Goal: Information Seeking & Learning: Learn about a topic

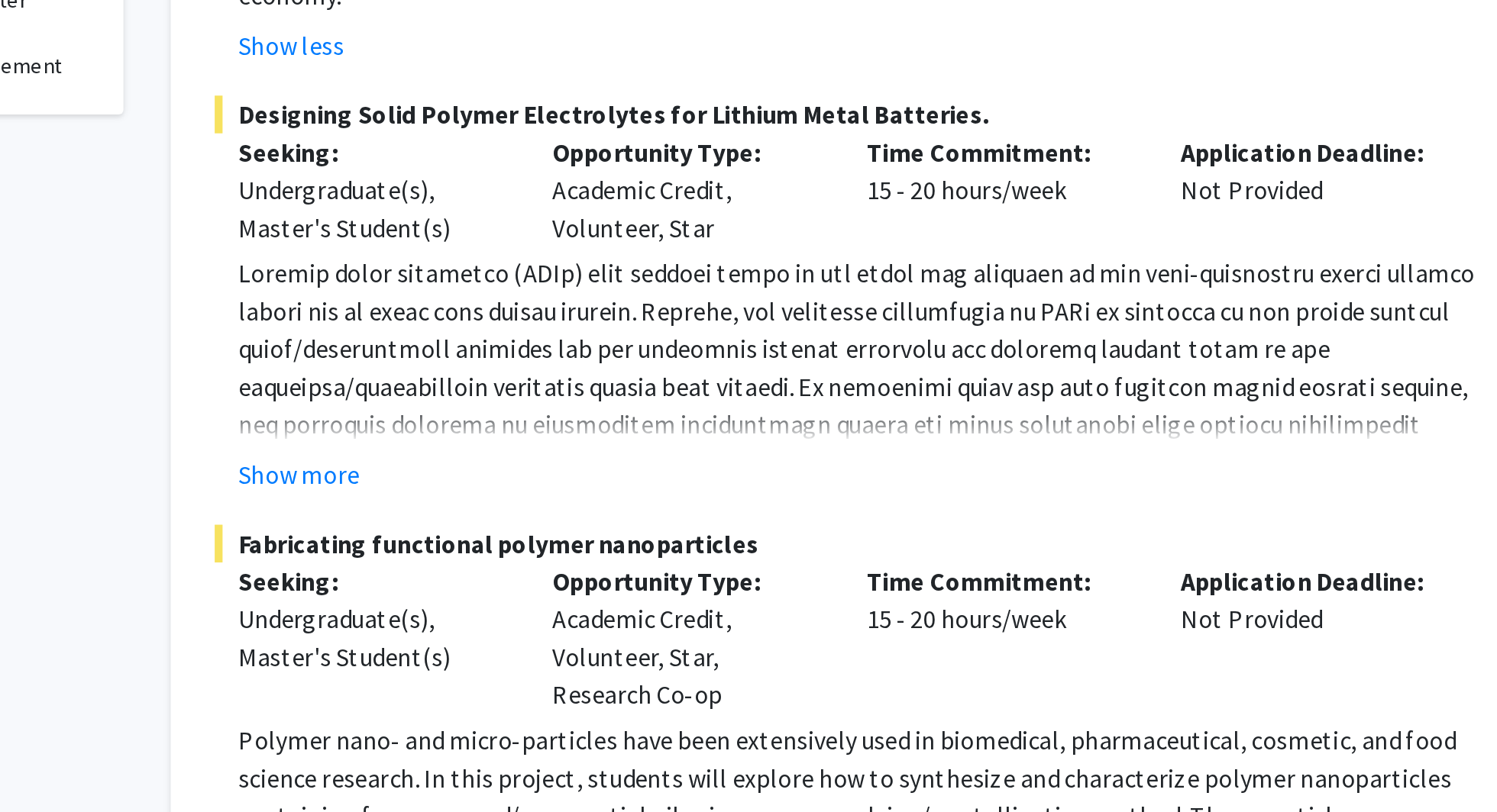
scroll to position [562, 0]
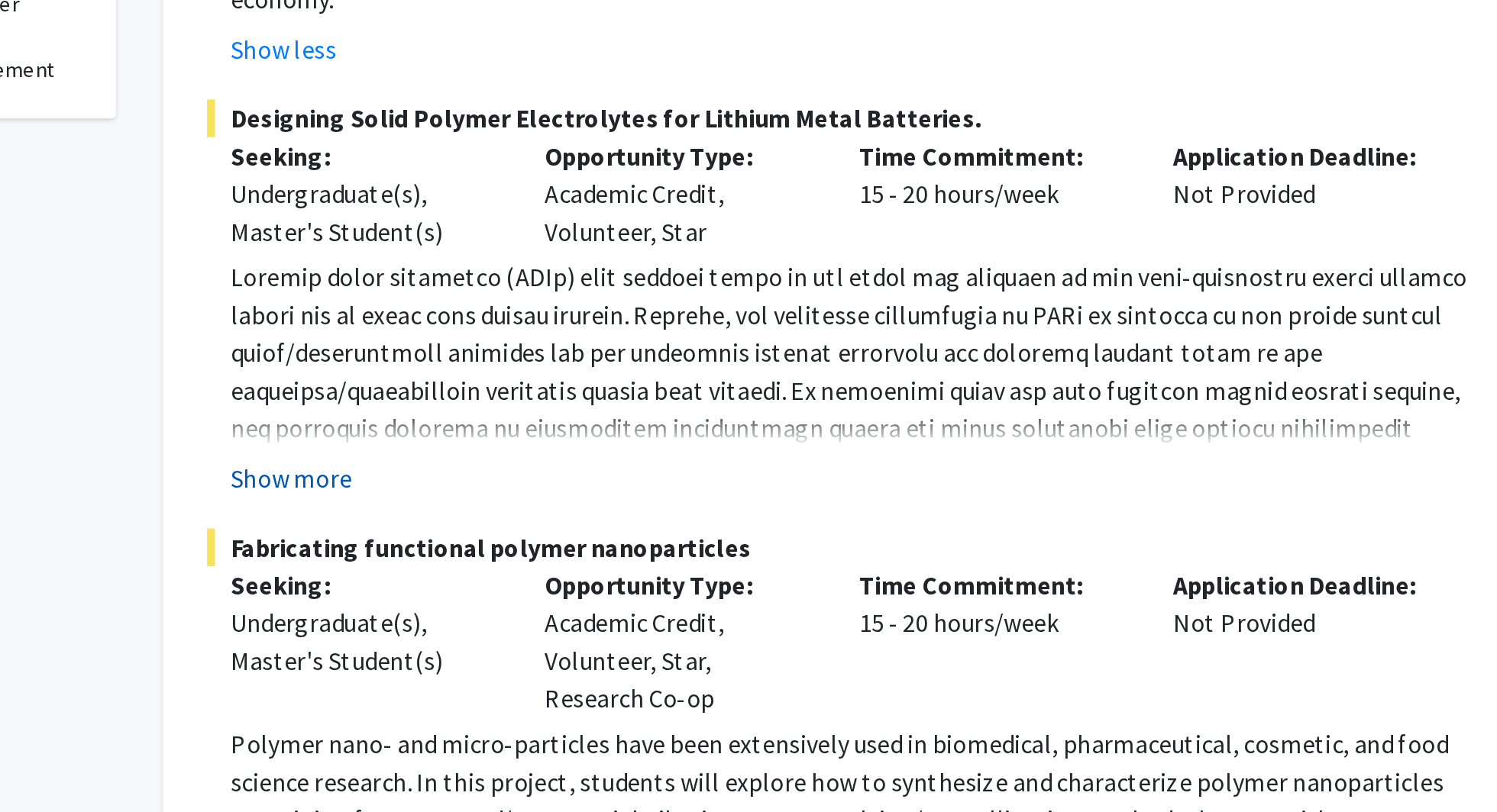
click at [598, 282] on button "Show more" at bounding box center [593, 291] width 59 height 19
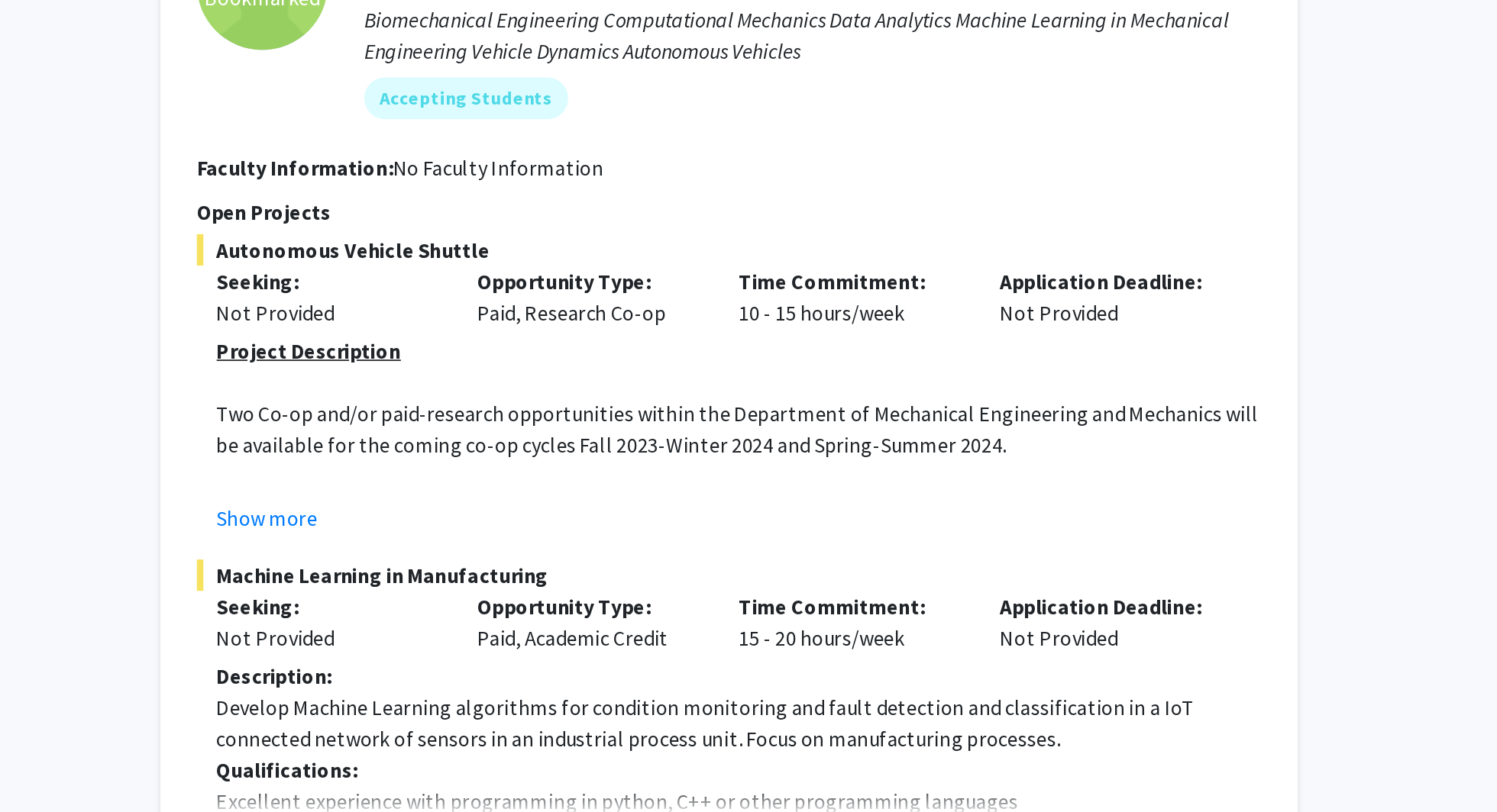
scroll to position [1167, 0]
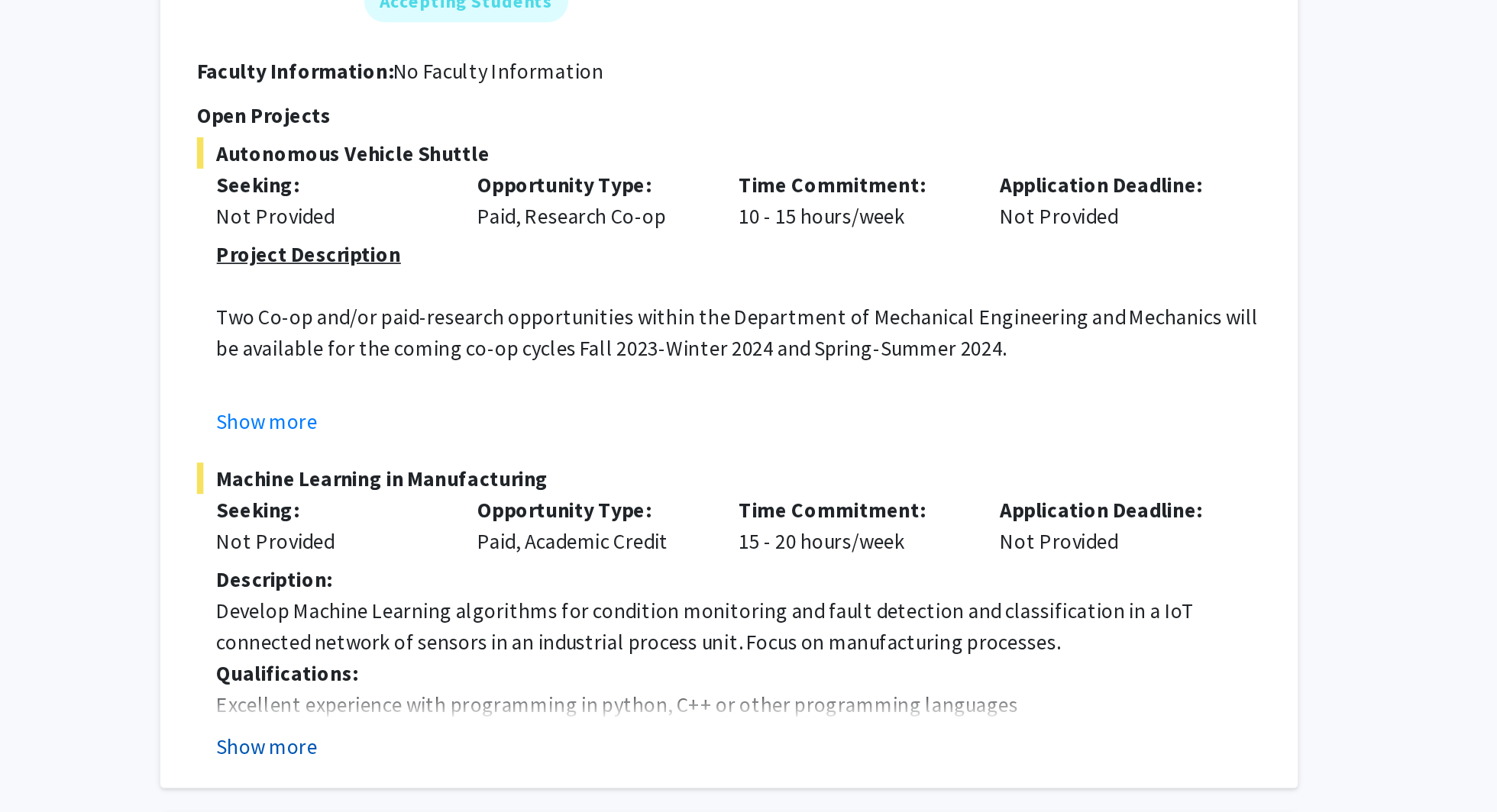
click at [594, 644] on button "Show more" at bounding box center [593, 653] width 59 height 19
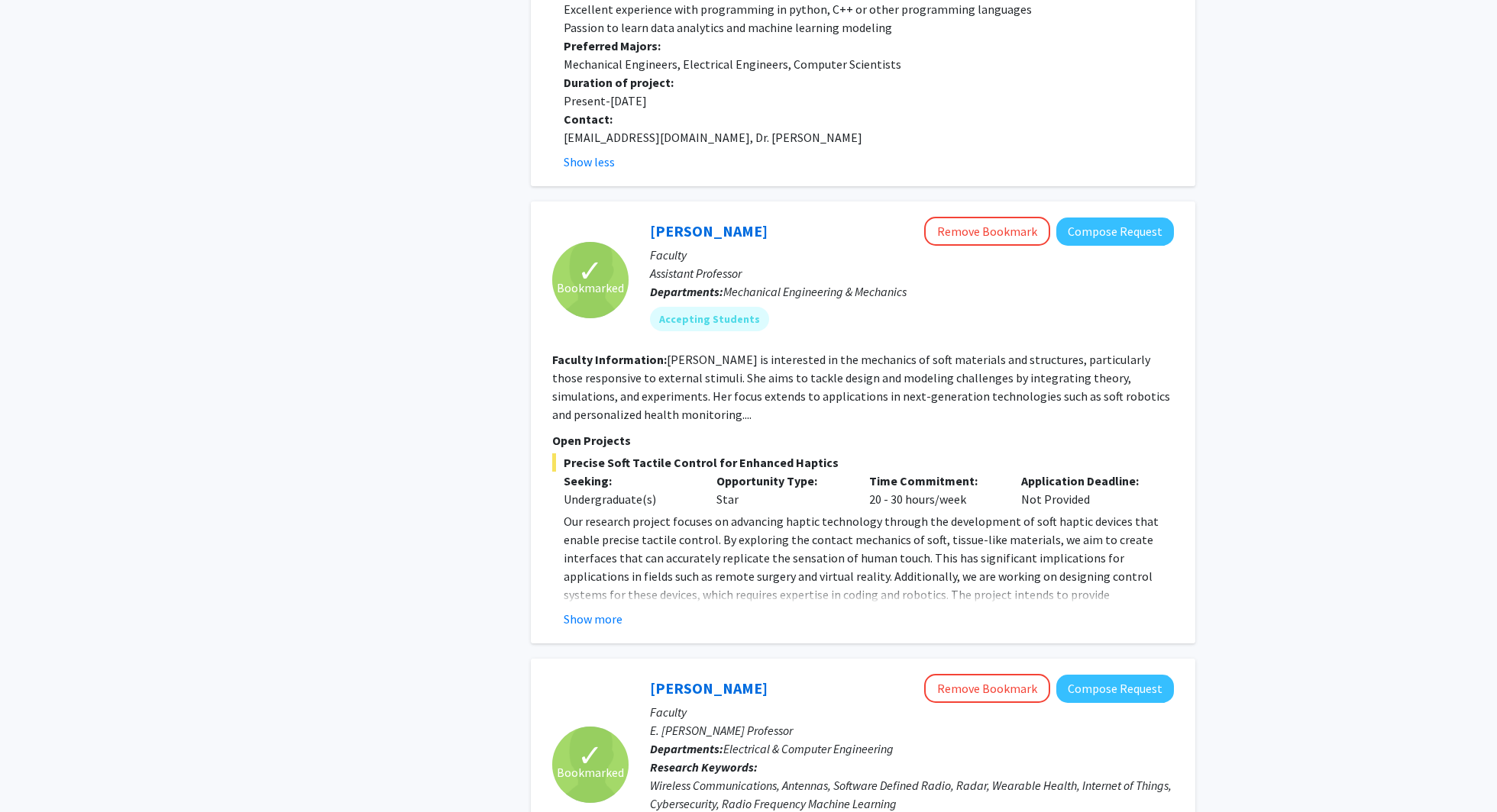
scroll to position [1788, 0]
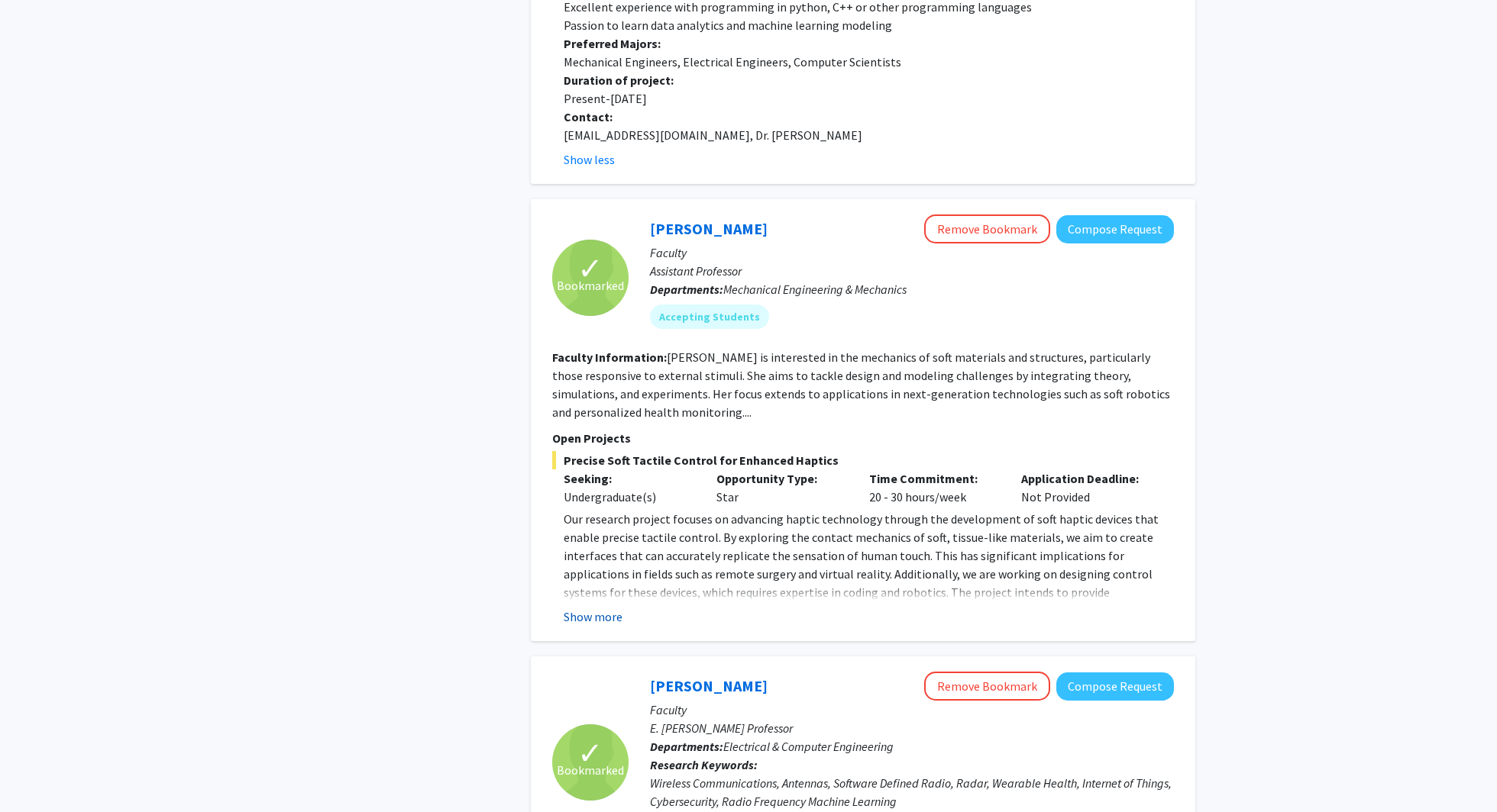
click at [609, 607] on button "Show more" at bounding box center [593, 617] width 59 height 19
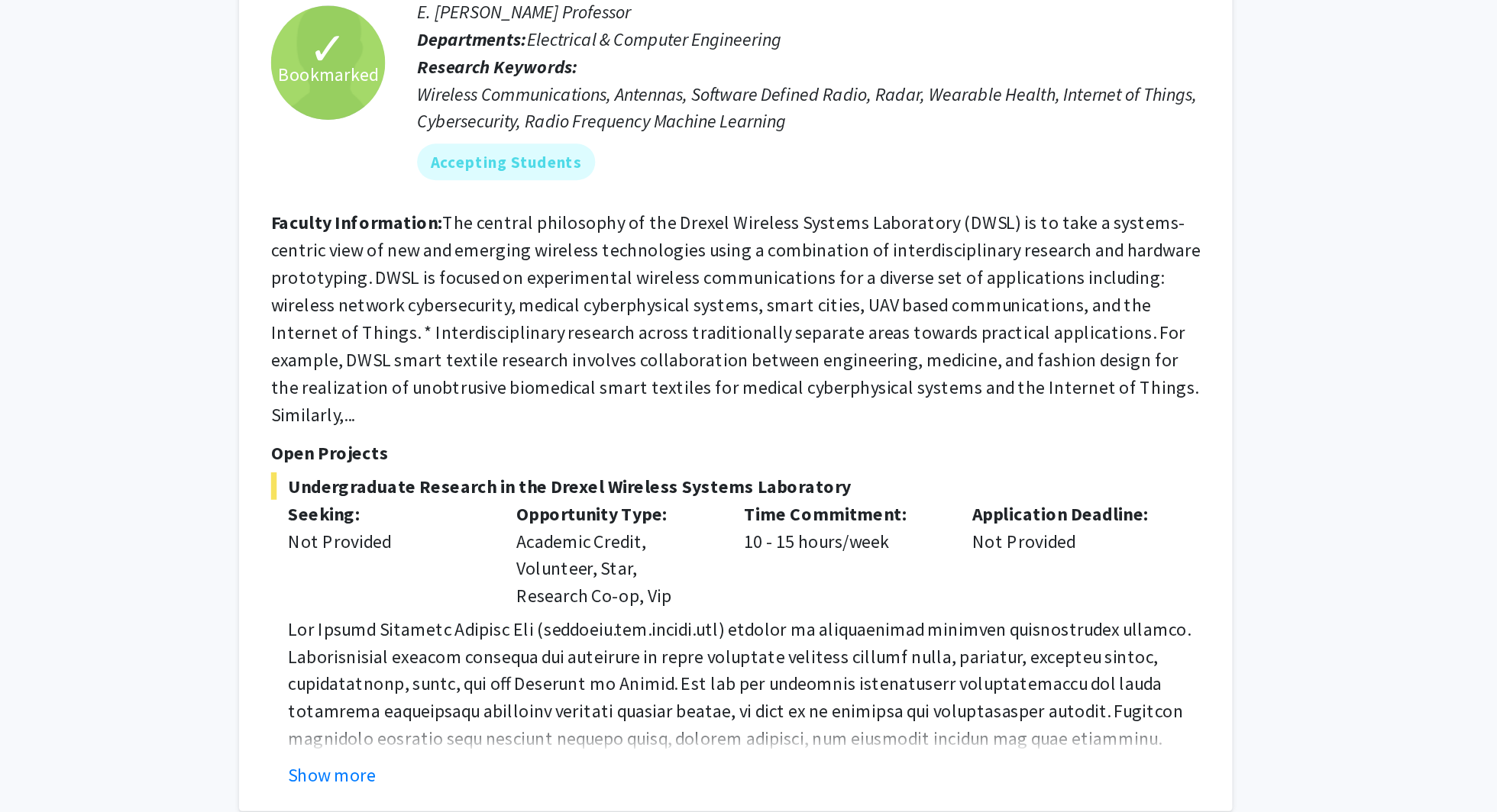
scroll to position [2263, 0]
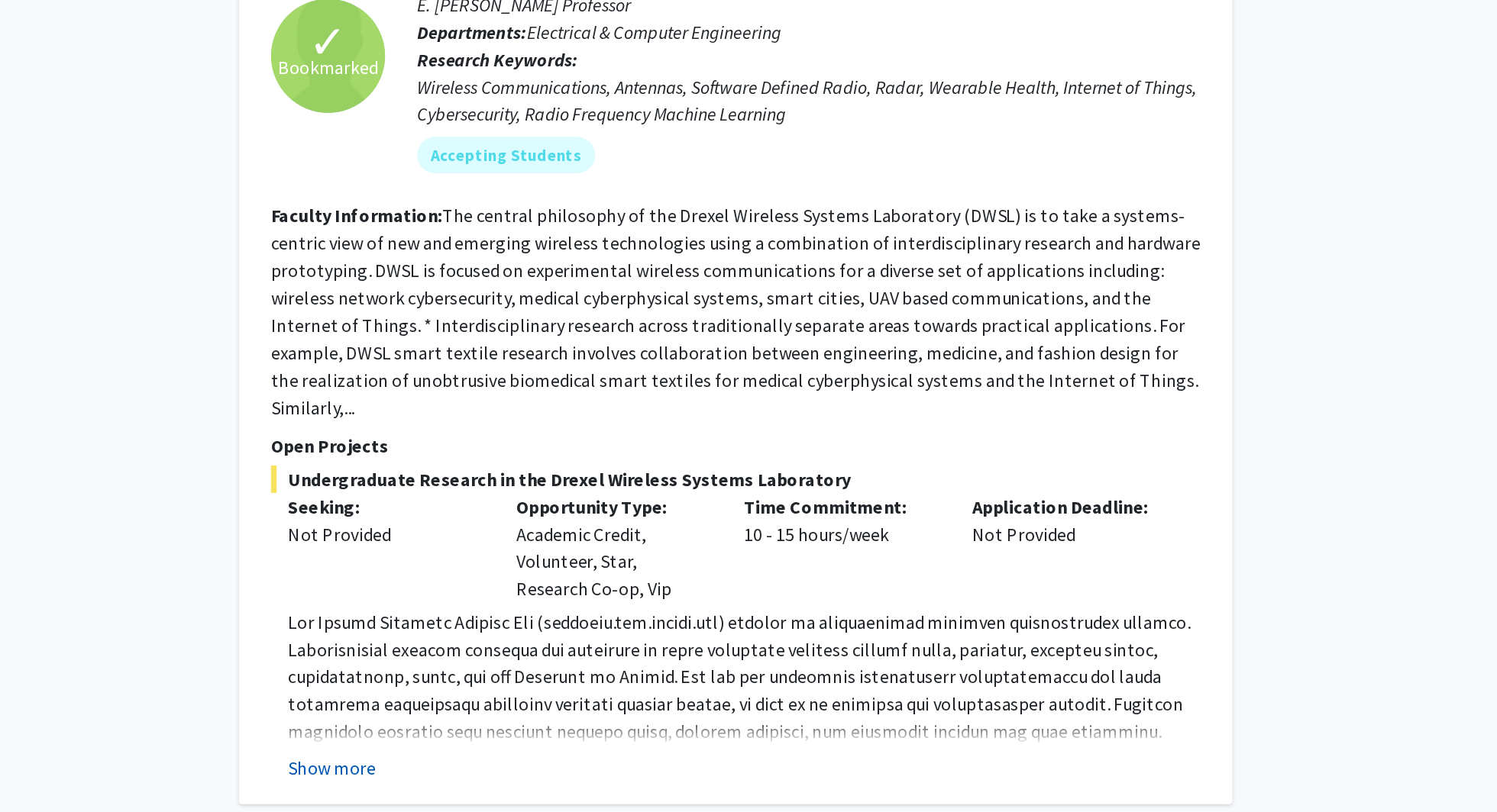
click at [608, 773] on button "Show more" at bounding box center [593, 782] width 59 height 19
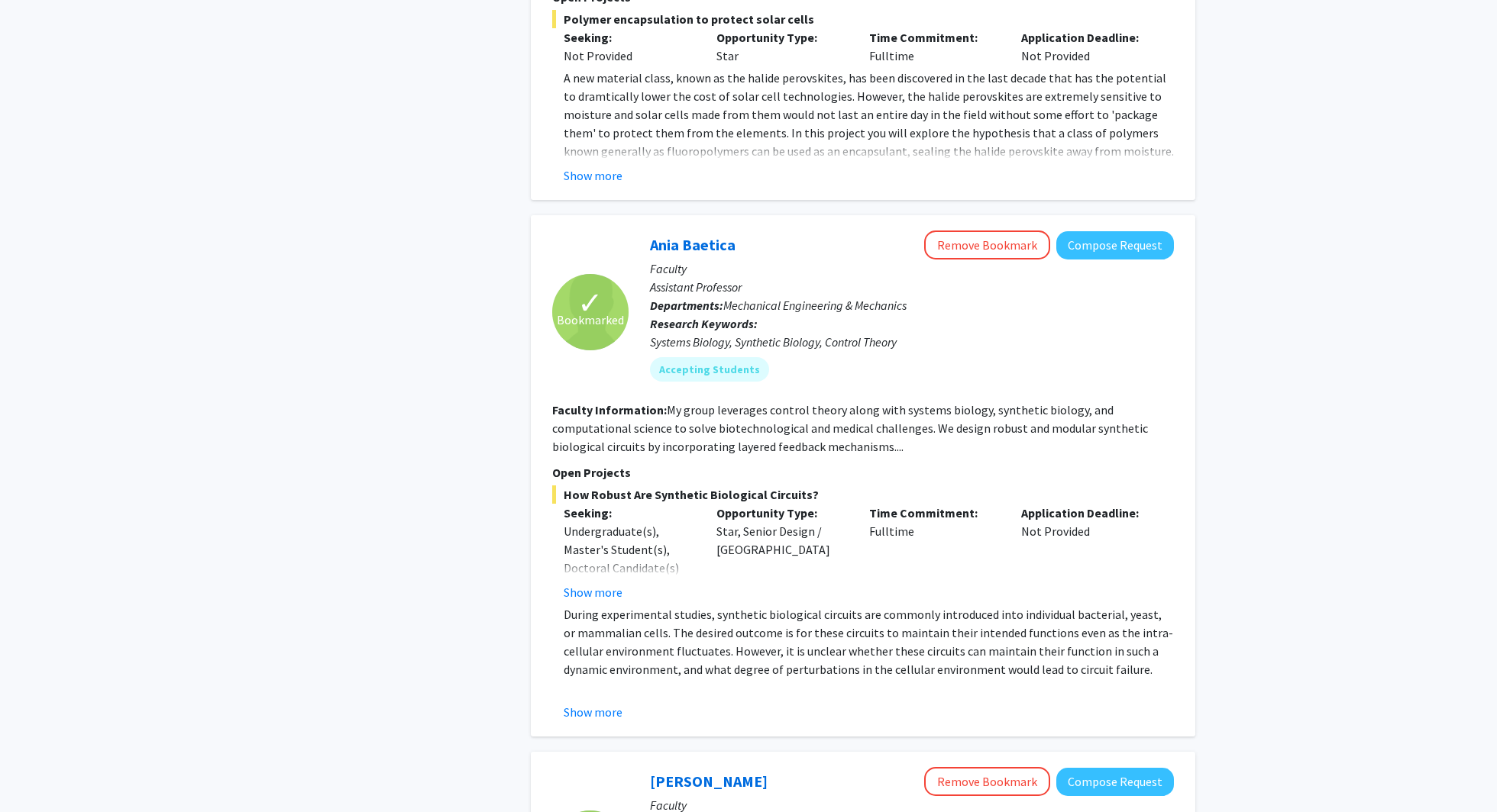
scroll to position [3857, 0]
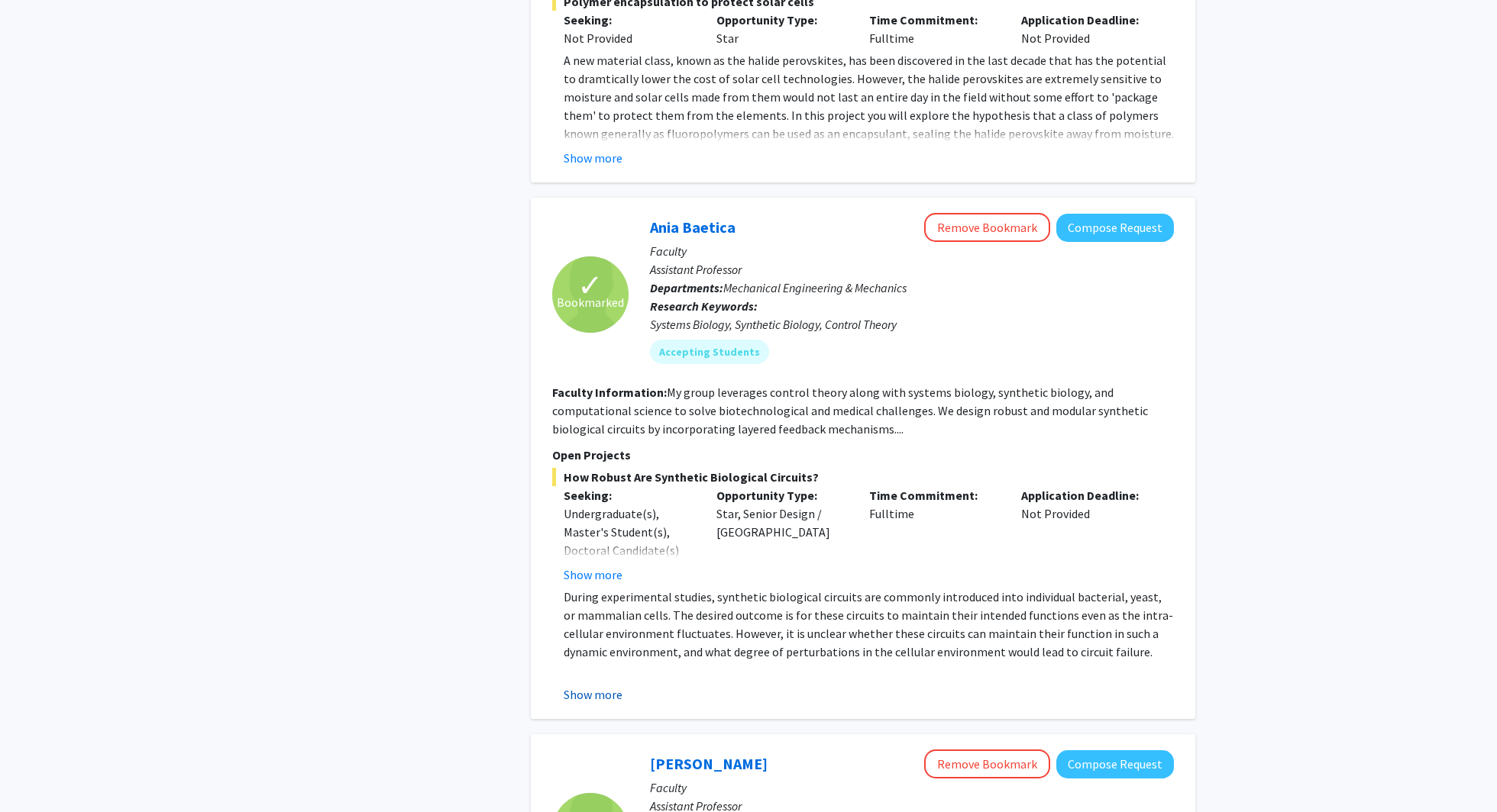
click at [586, 686] on button "Show more" at bounding box center [593, 695] width 59 height 19
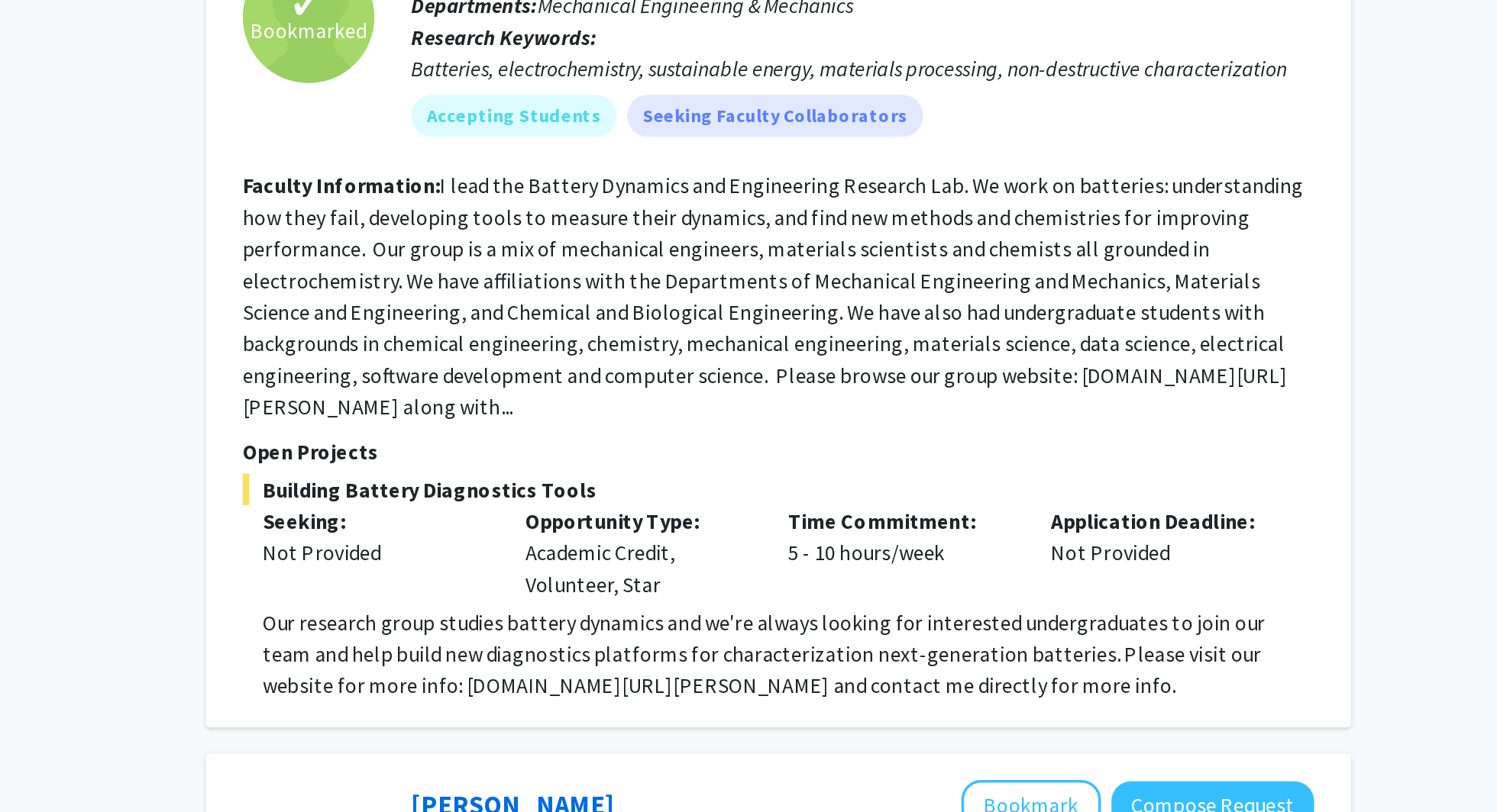
scroll to position [4477, 0]
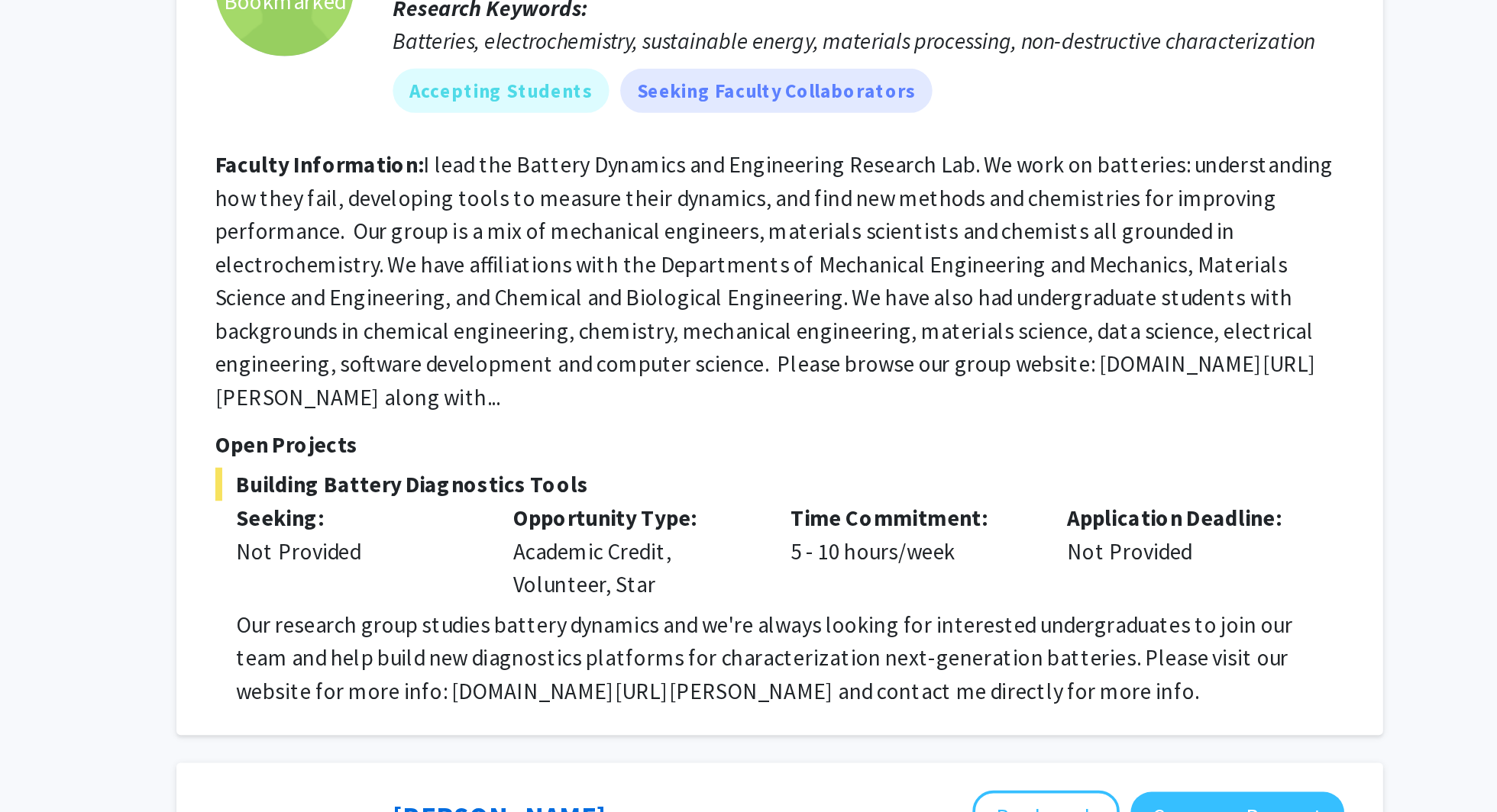
click at [852, 627] on p "Our research group studies battery dynamics and we're always looking for intere…" at bounding box center [868, 654] width 610 height 55
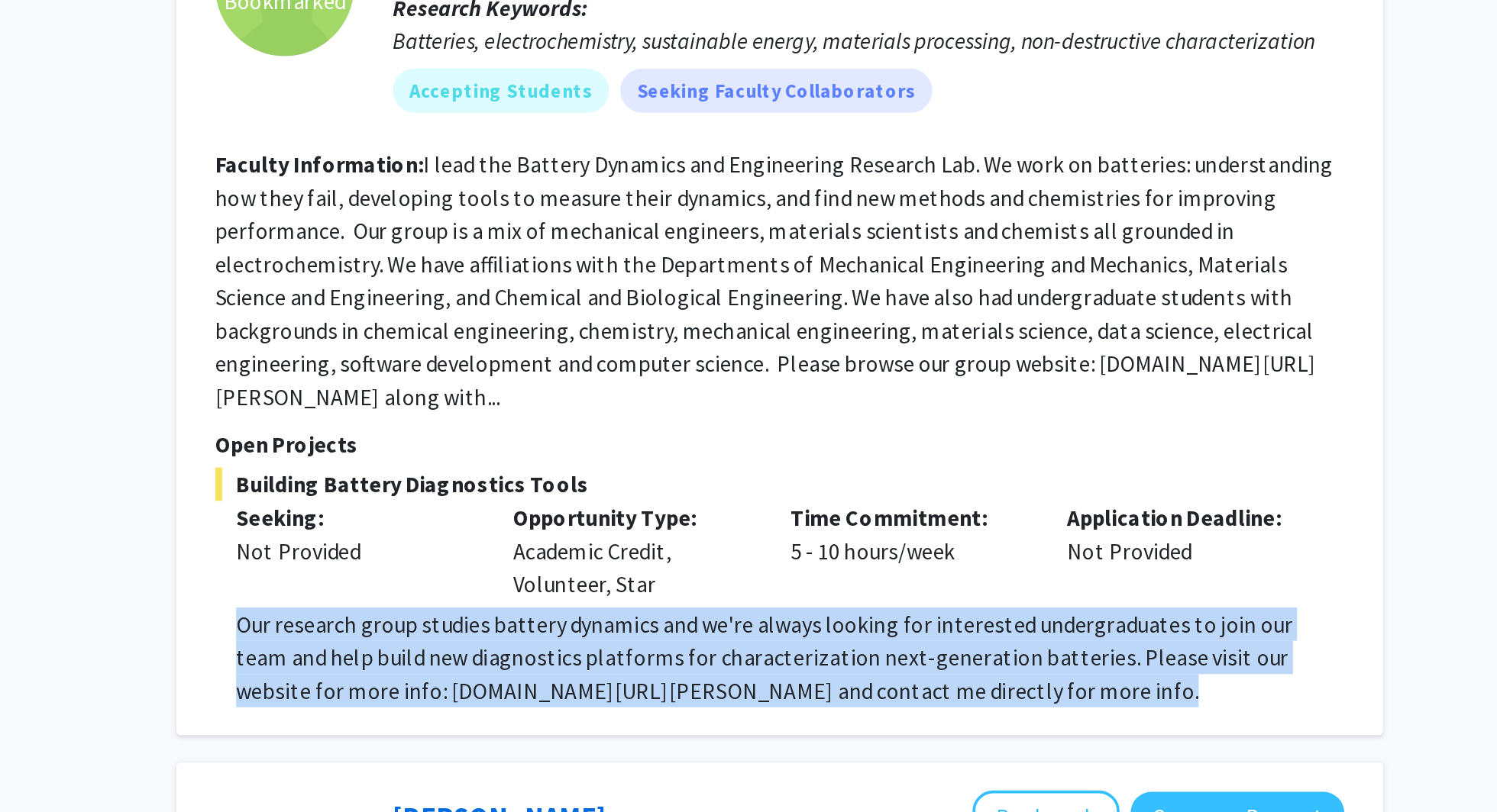
click at [852, 627] on p "Our research group studies battery dynamics and we're always looking for intere…" at bounding box center [868, 654] width 610 height 55
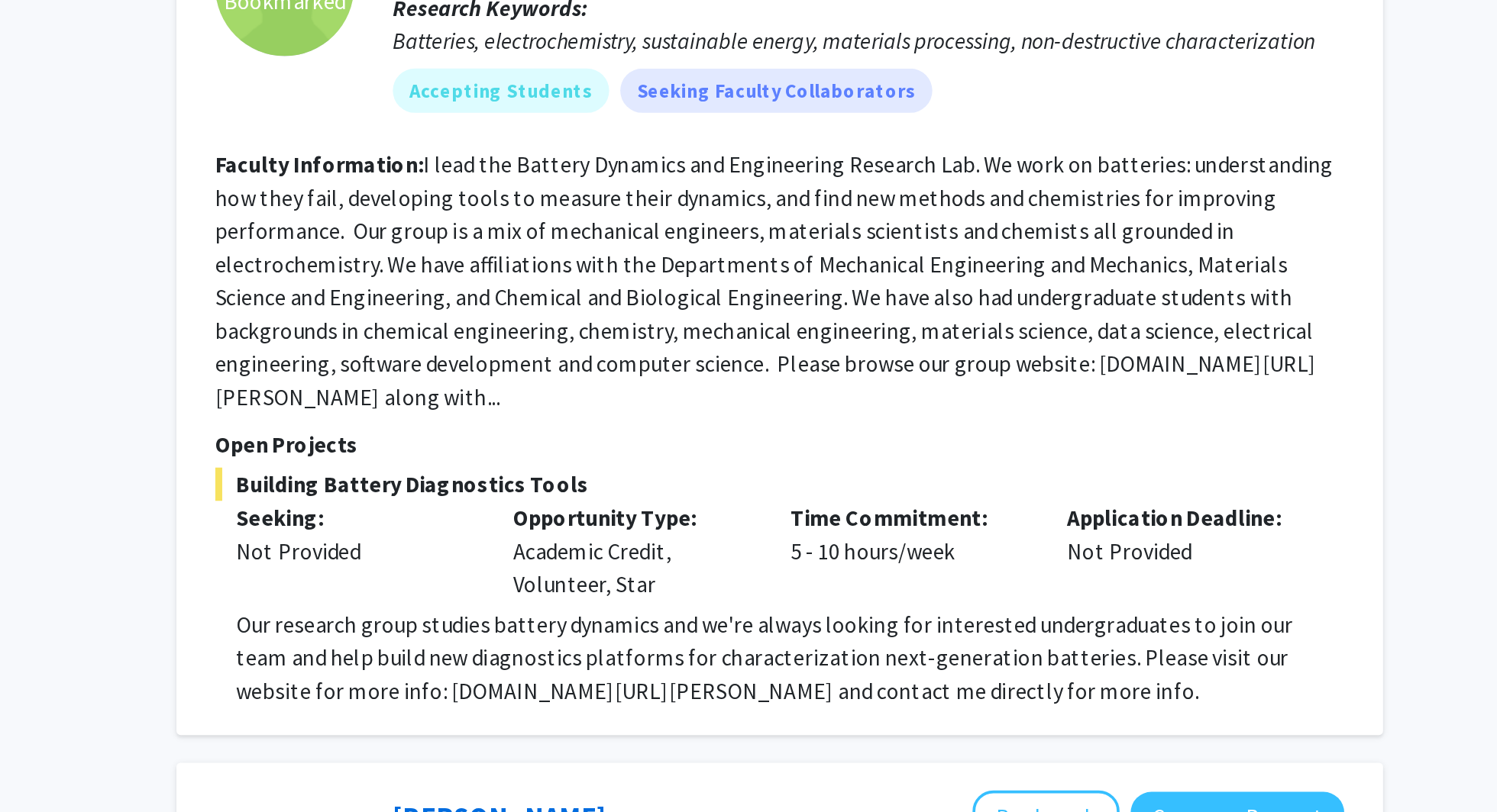
click at [852, 568] on div "Opportunity Type: Academic Credit, Volunteer, Star" at bounding box center [781, 595] width 153 height 55
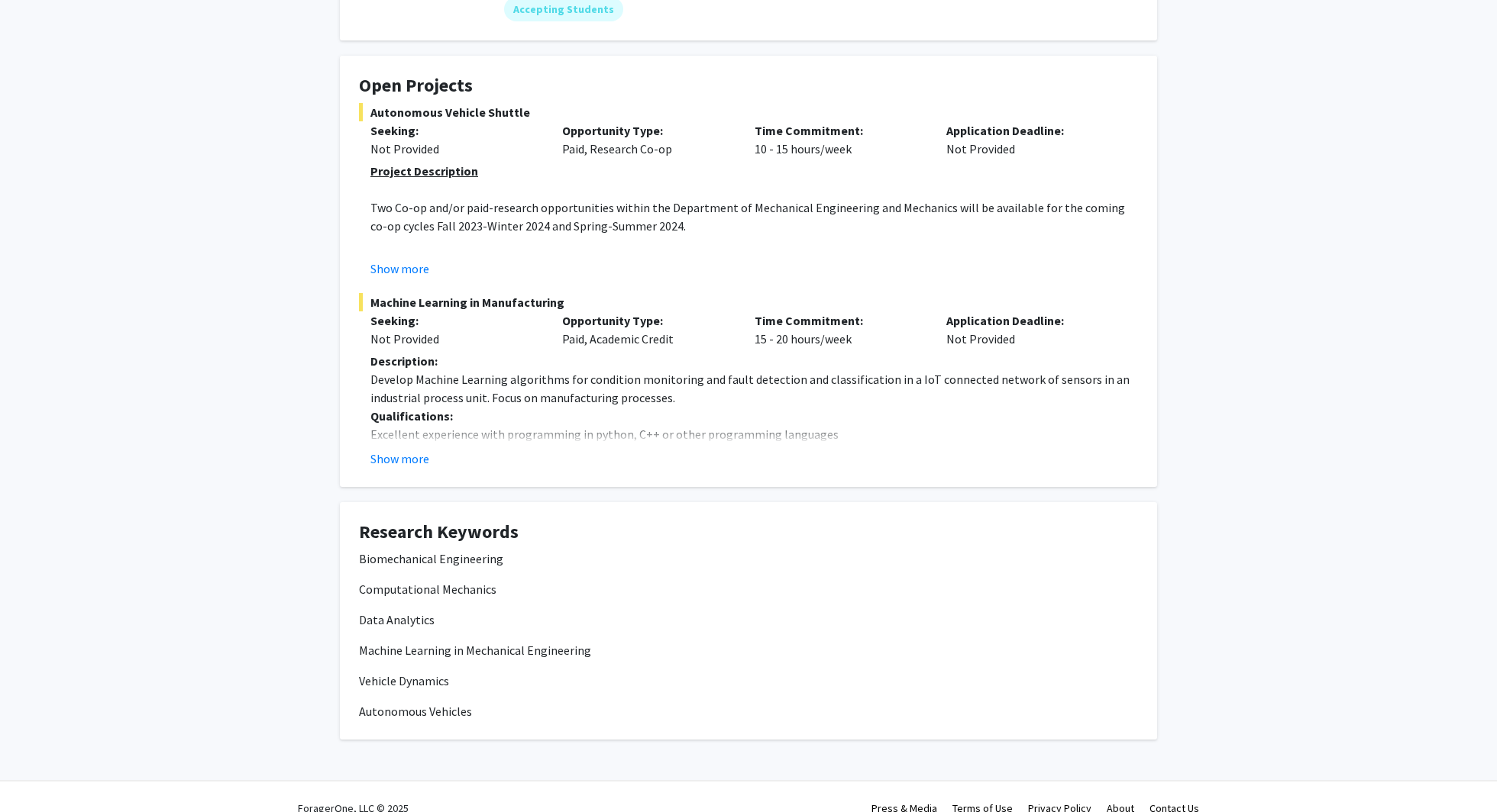
scroll to position [262, 0]
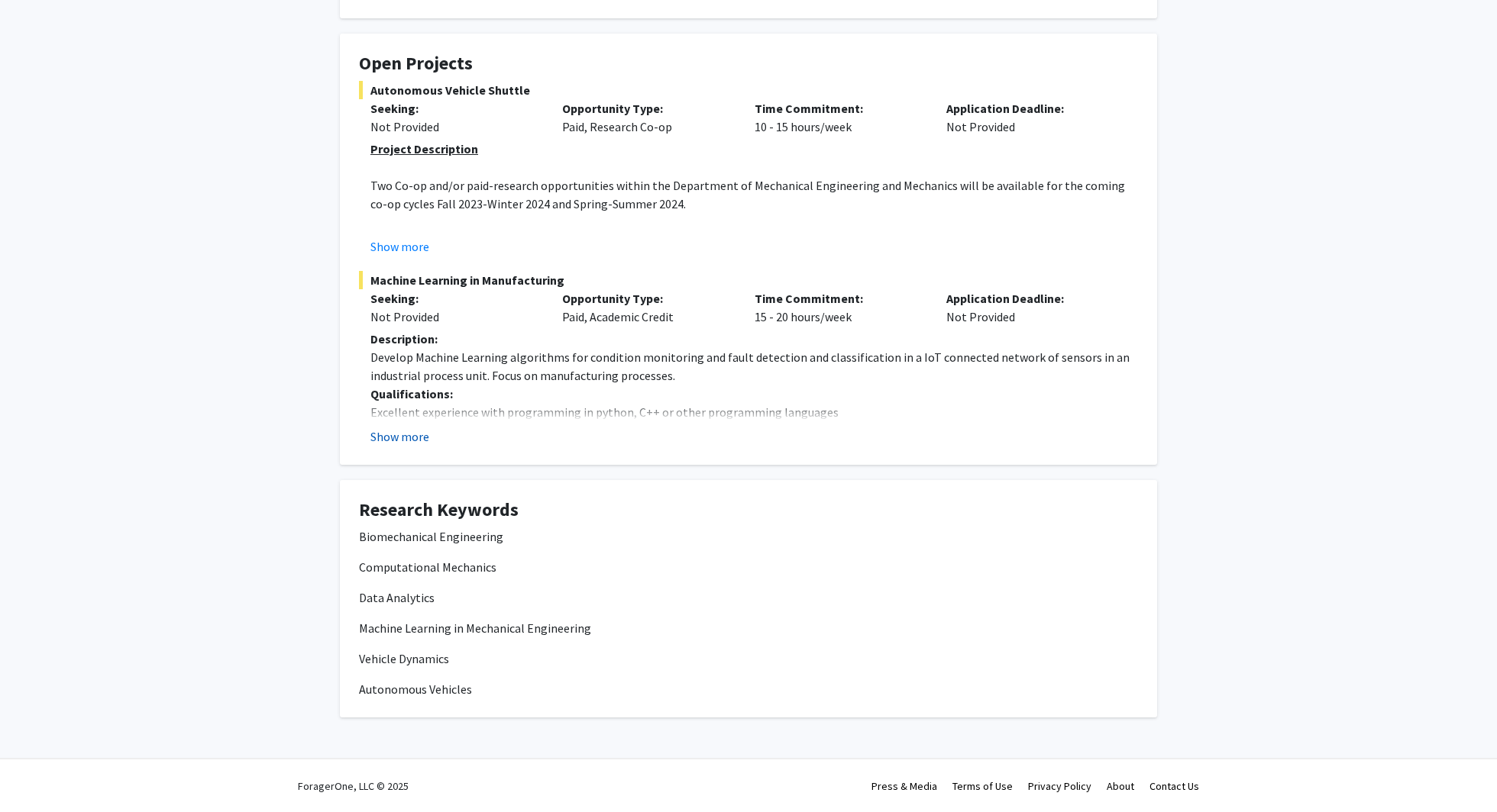
click at [400, 445] on button "Show more" at bounding box center [400, 437] width 59 height 19
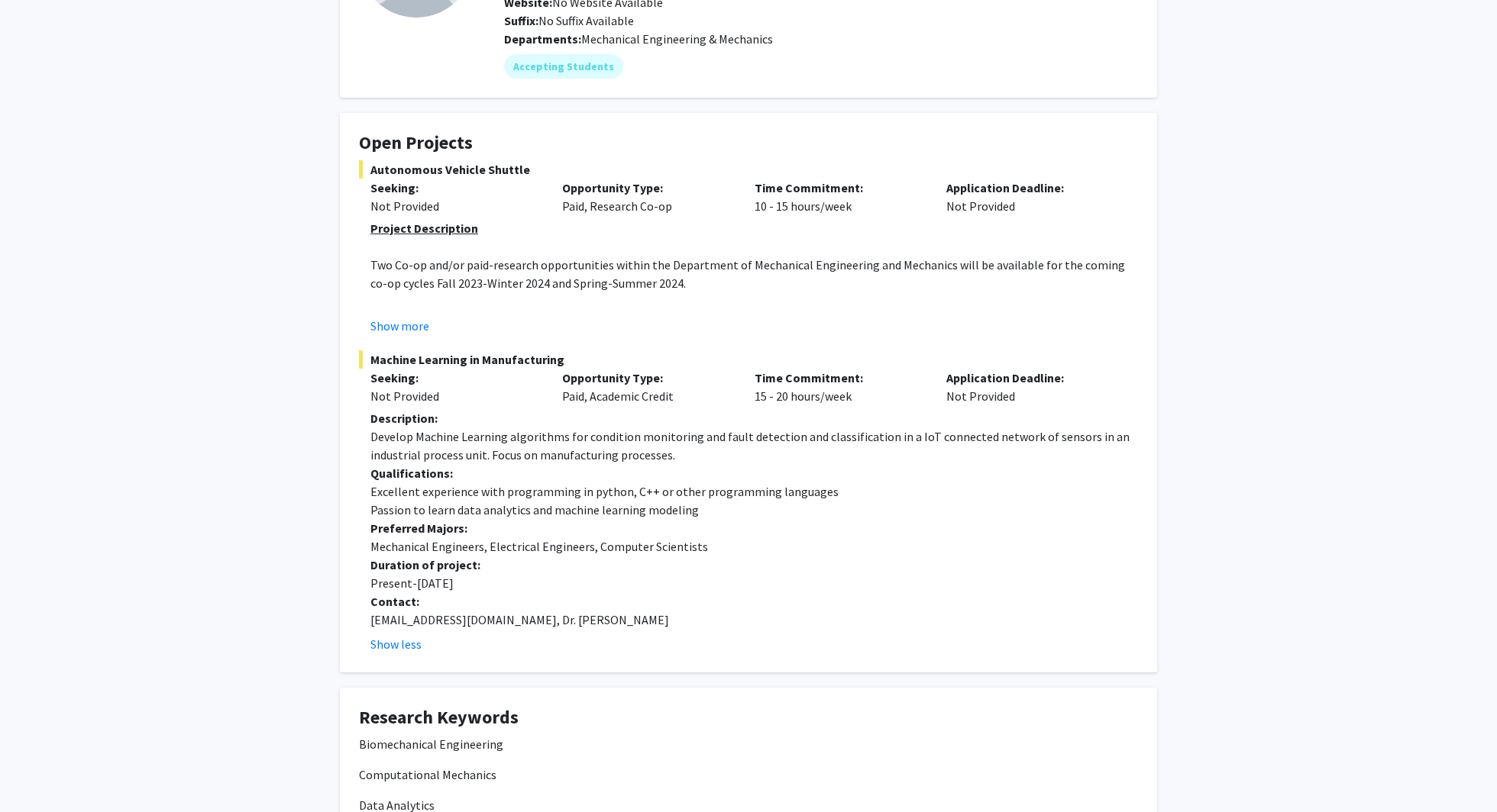
scroll to position [0, 0]
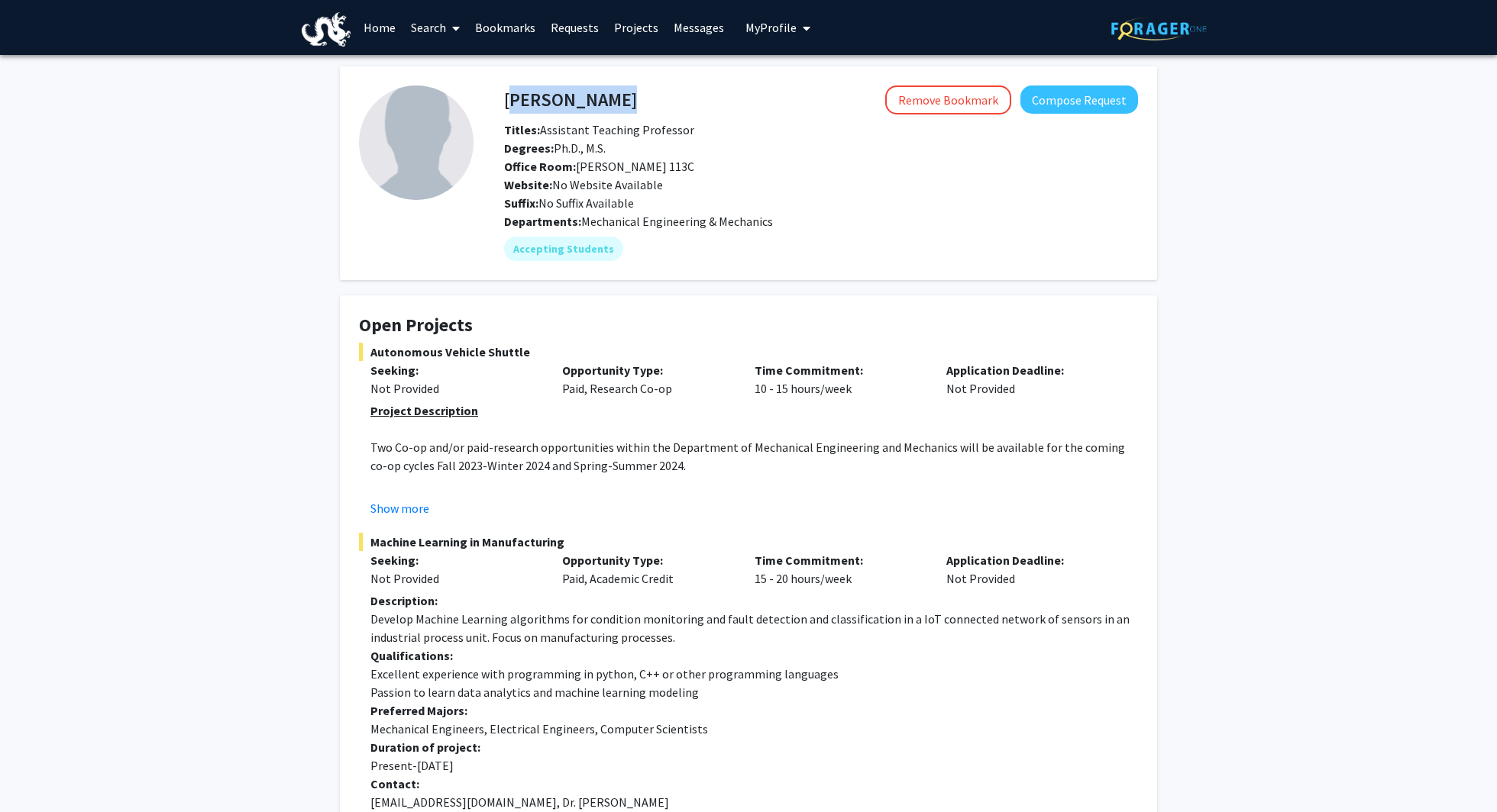
click at [507, 96] on div "[PERSON_NAME] Remove Bookmark Compose Request" at bounding box center [821, 100] width 657 height 29
copy h4 "[PERSON_NAME]"
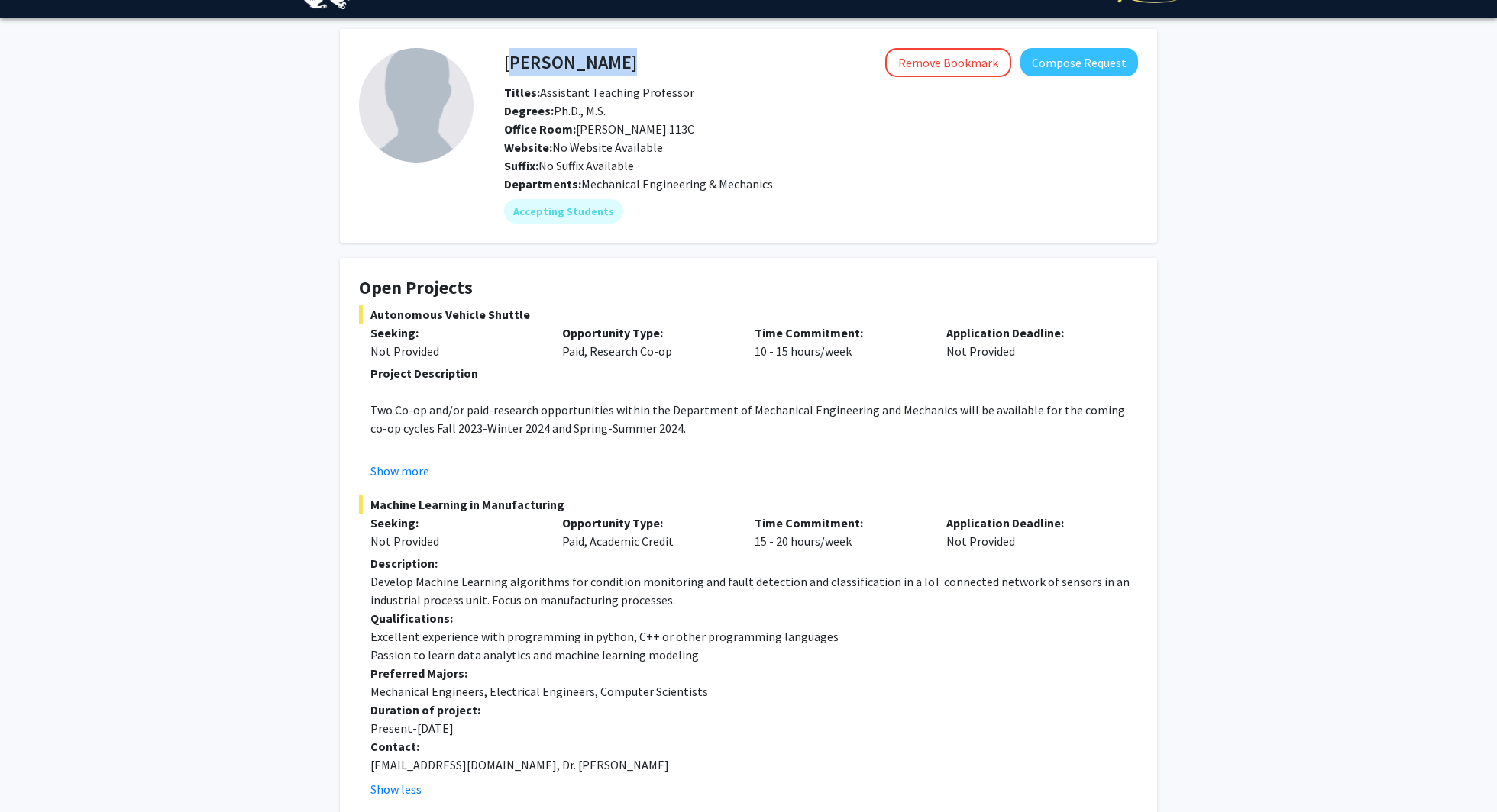
scroll to position [40, 0]
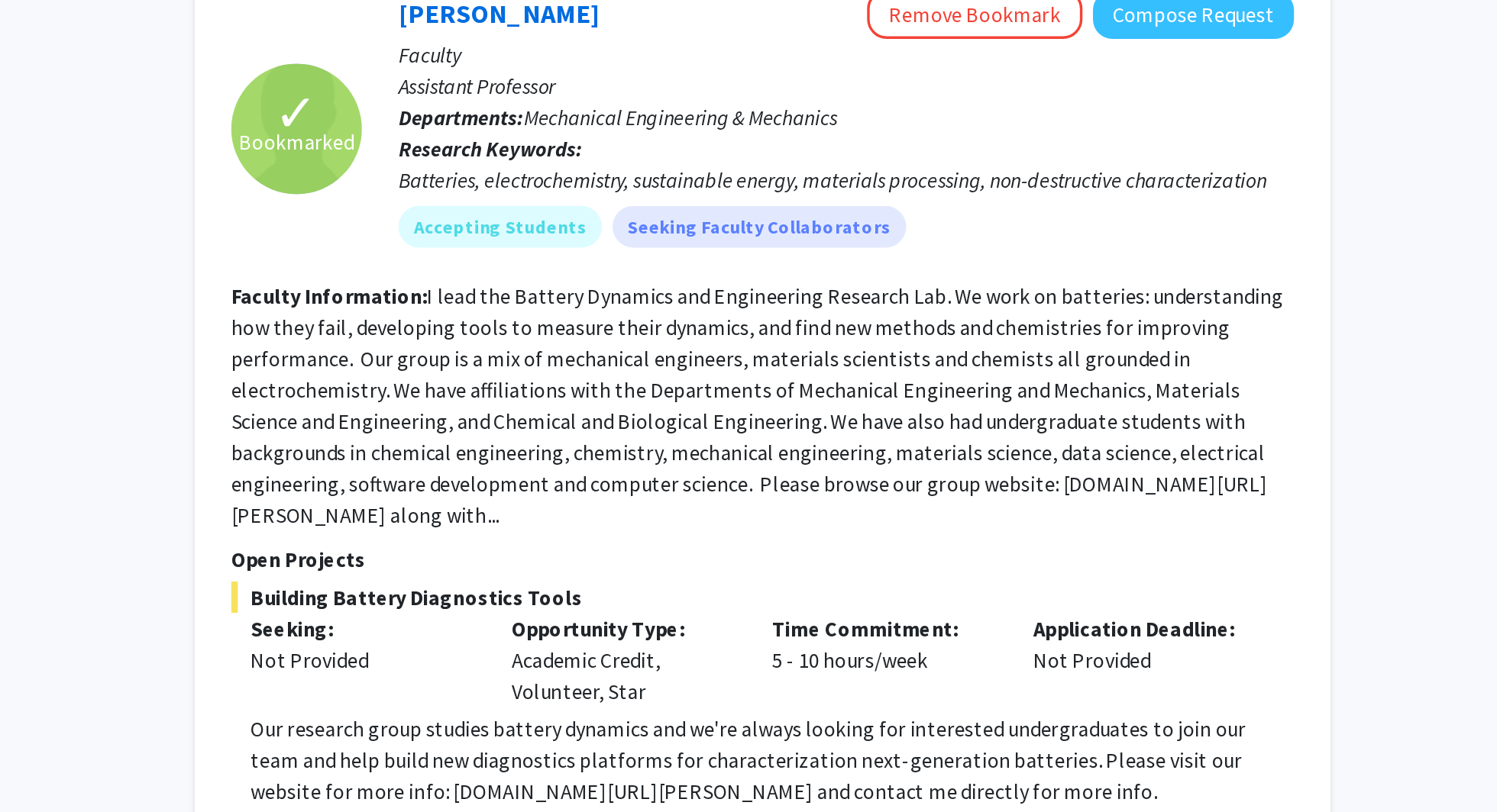
scroll to position [4686, 0]
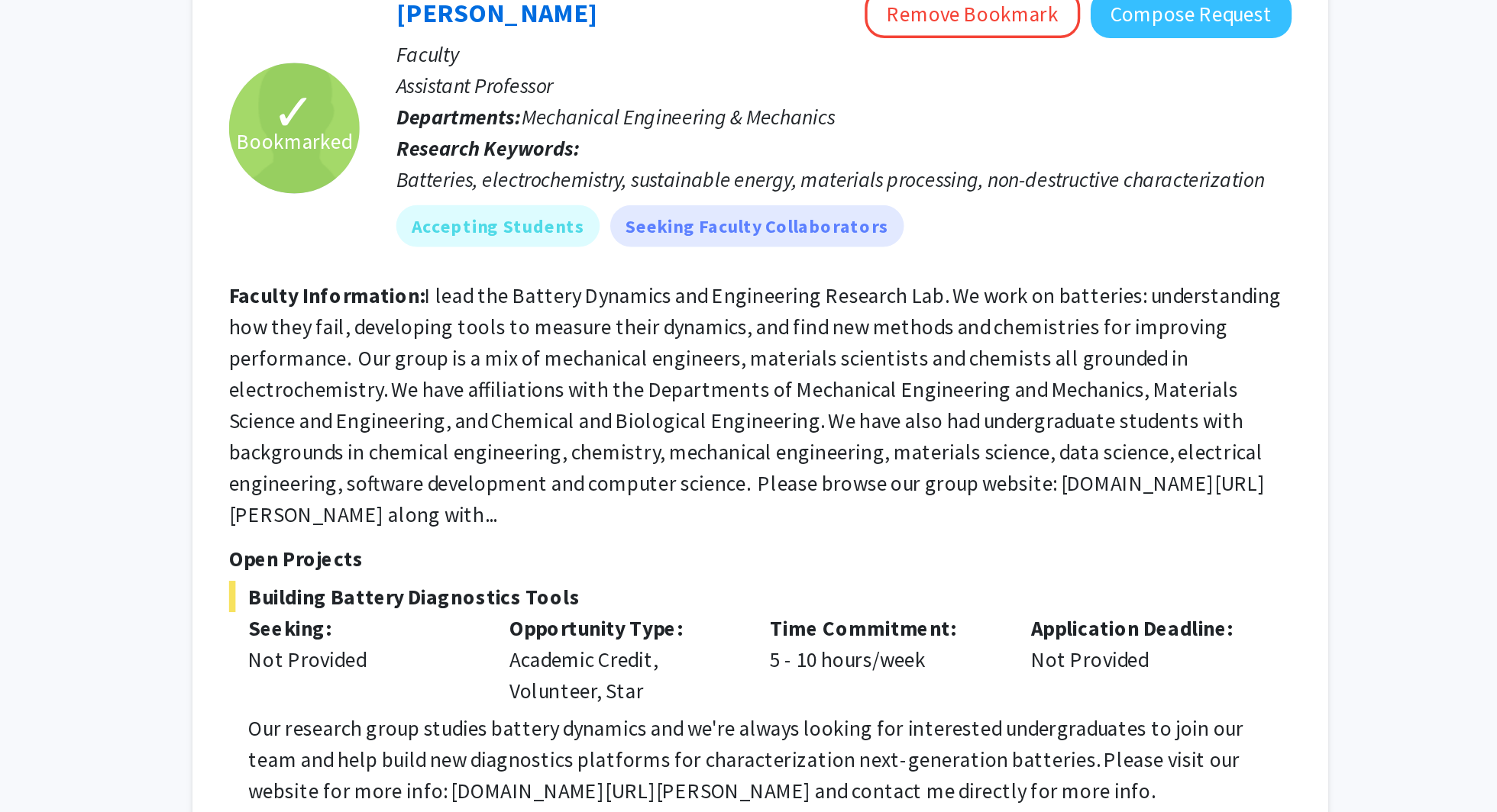
click at [608, 263] on fg-read-more "I lead the Battery Dynamics and Engineering Research Lab. We work on batteries:…" at bounding box center [860, 237] width 615 height 144
click at [608, 266] on fg-read-more "I lead the Battery Dynamics and Engineering Research Lab. We work on batteries:…" at bounding box center [860, 237] width 615 height 144
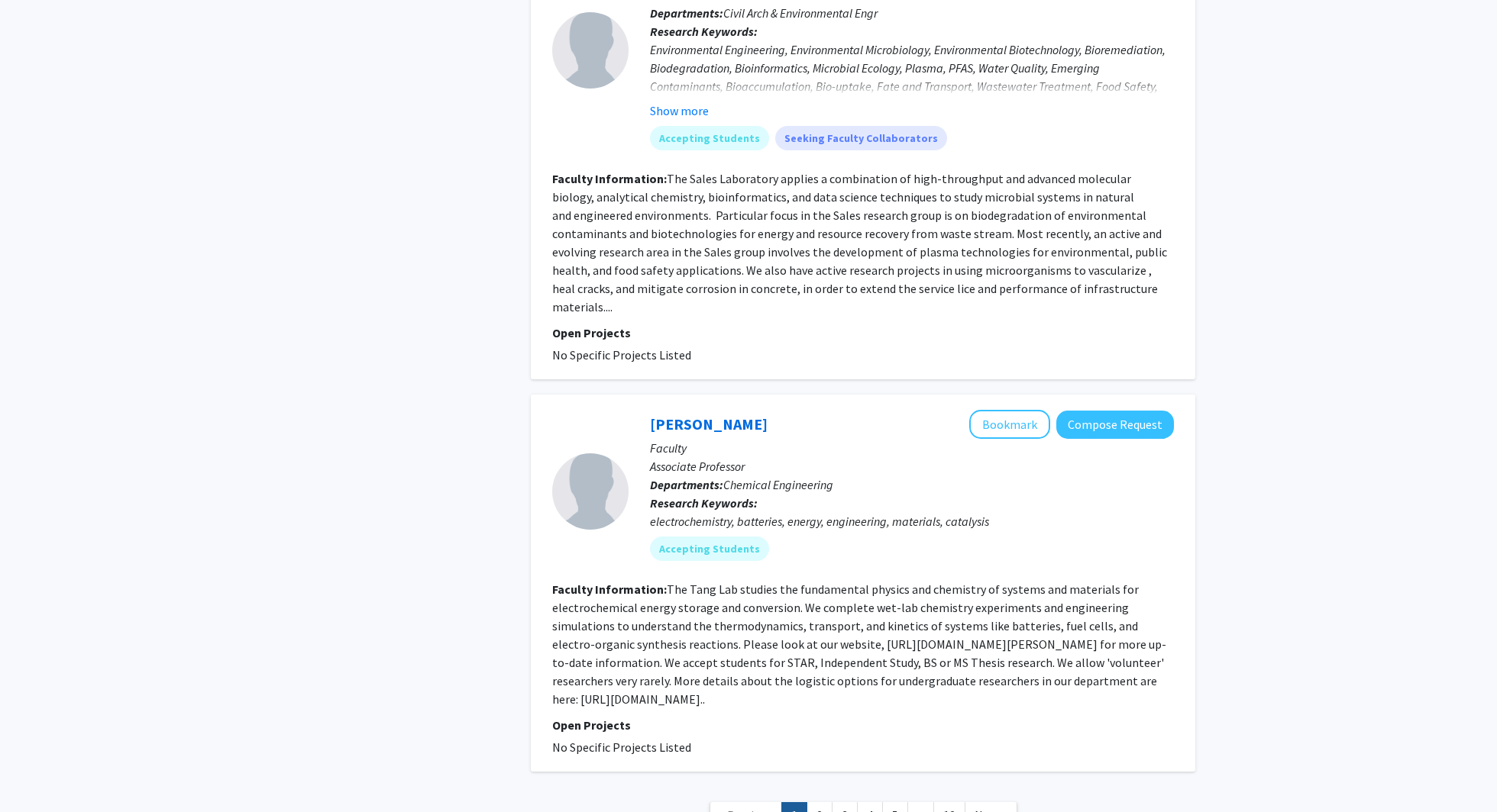
scroll to position [5358, 0]
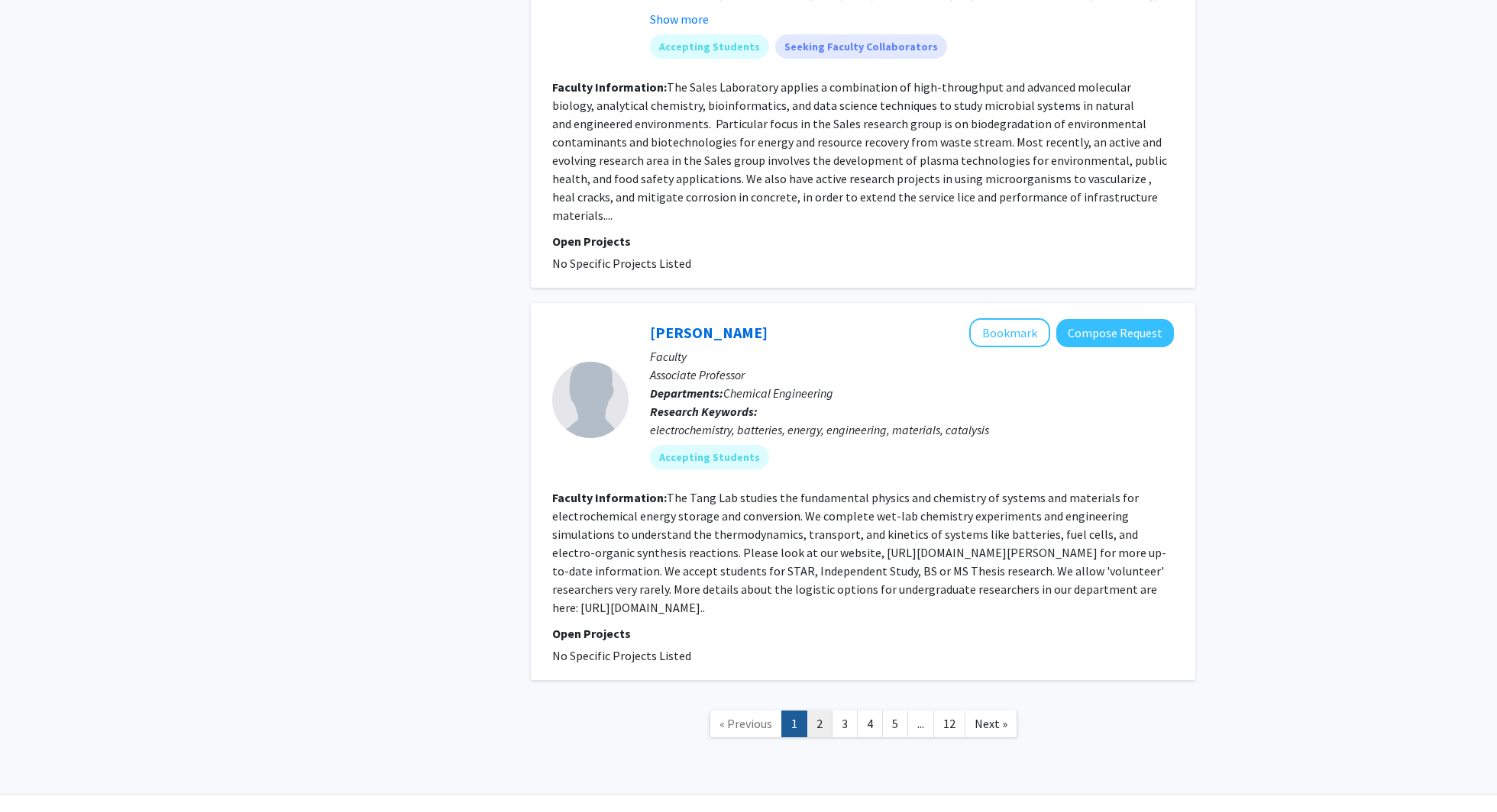
click at [820, 711] on link "2" at bounding box center [819, 724] width 26 height 26
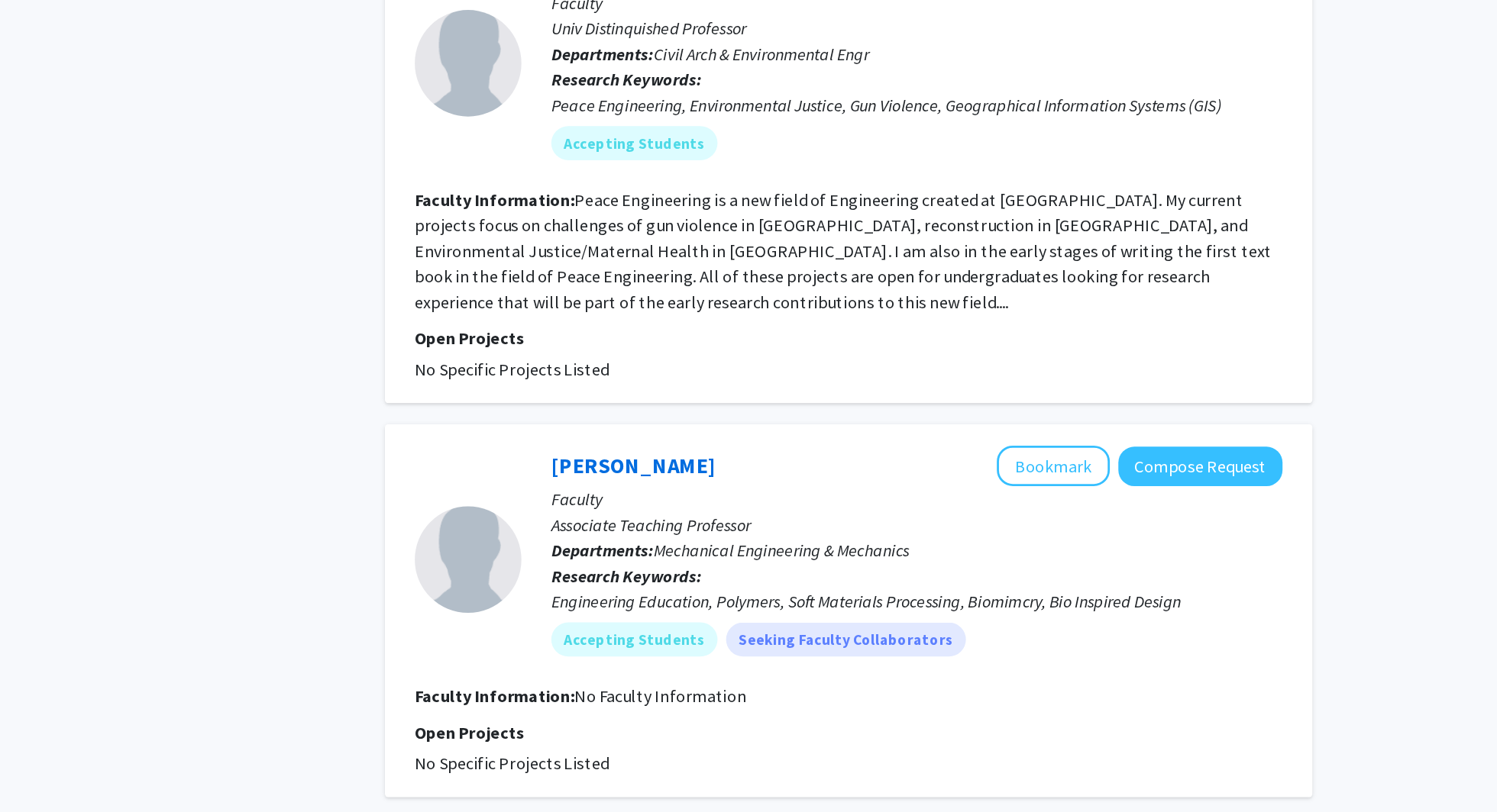
scroll to position [2778, 0]
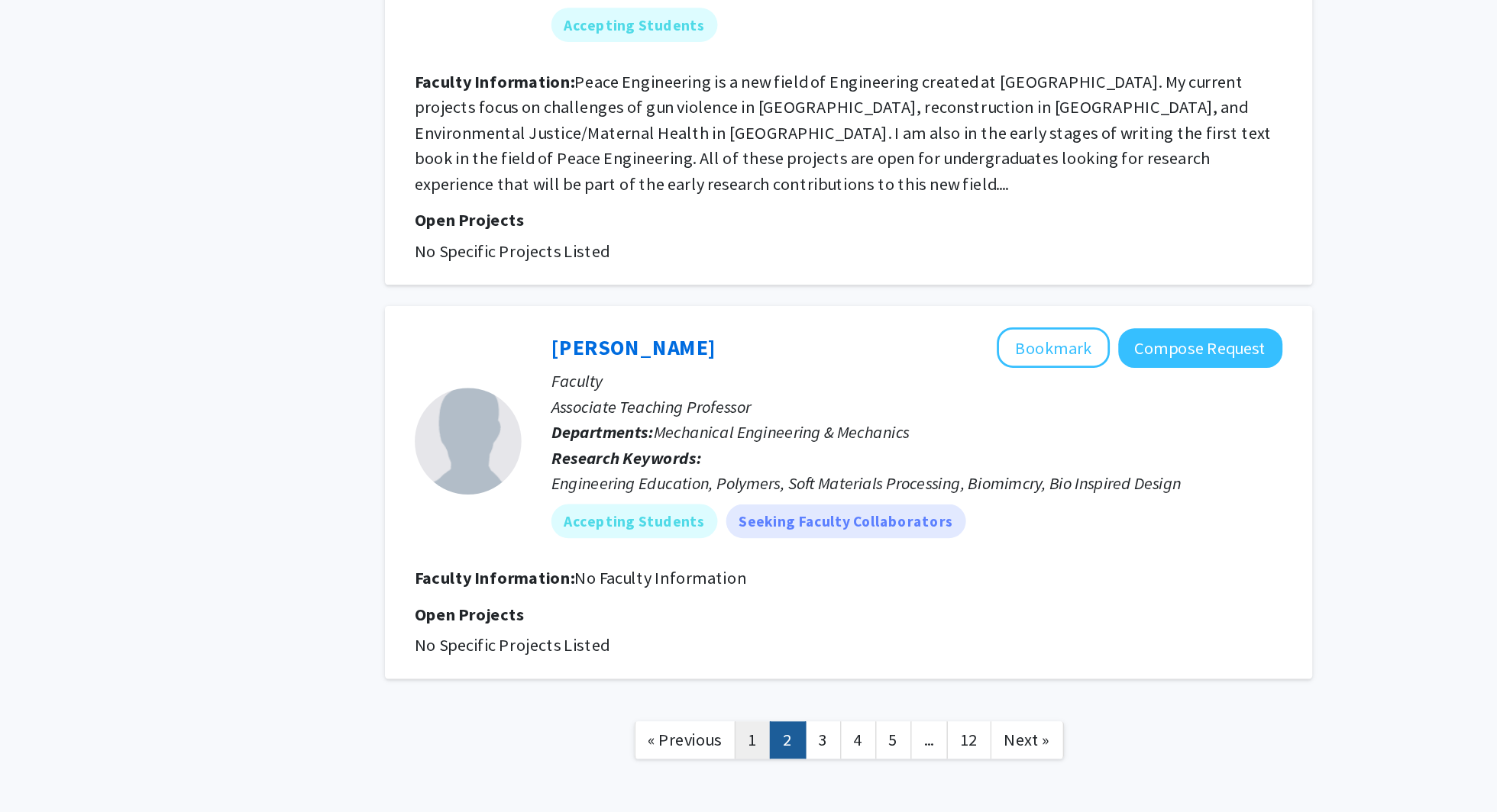
click at [795, 747] on link "1" at bounding box center [794, 761] width 26 height 26
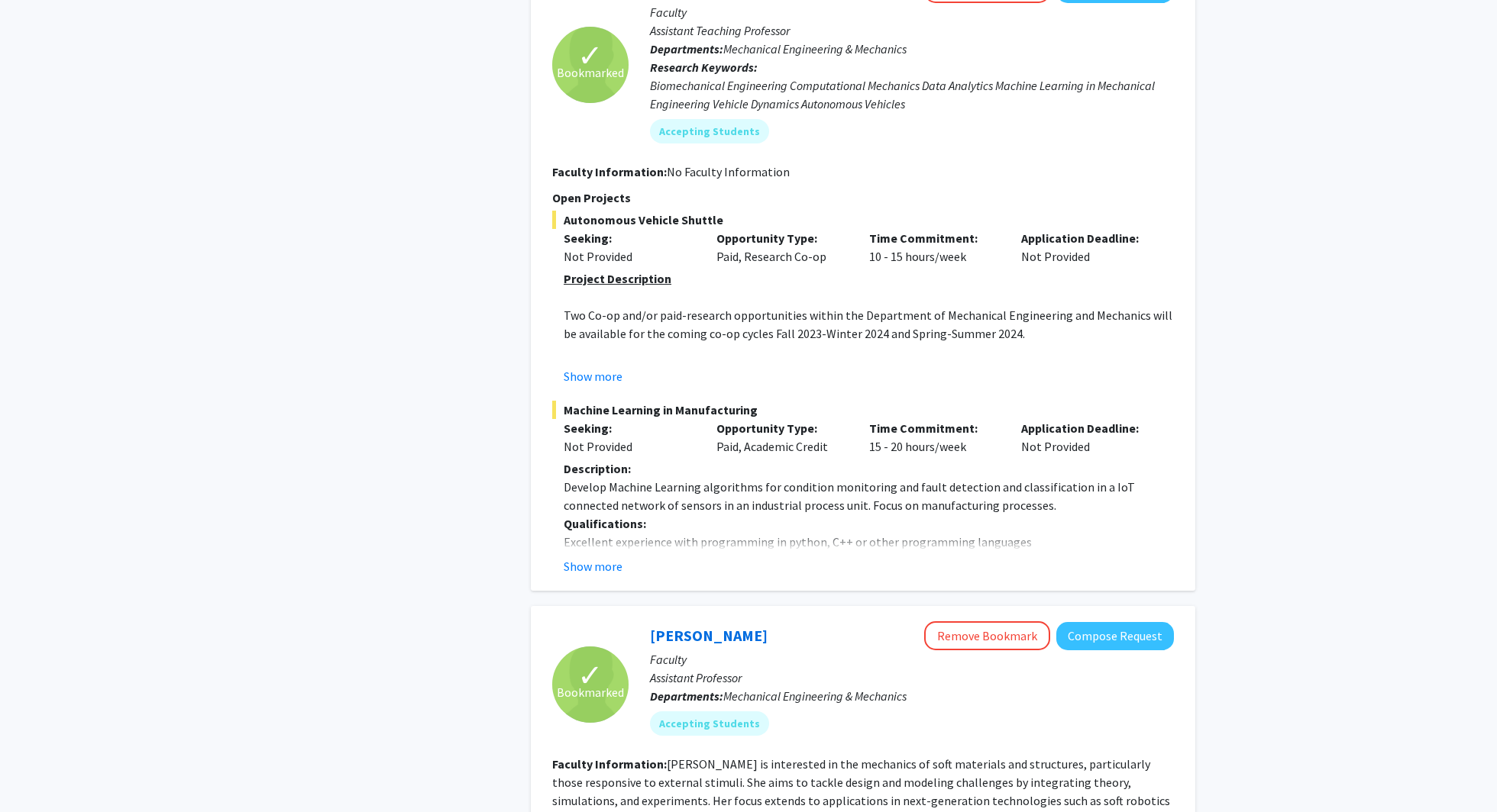
scroll to position [1265, 0]
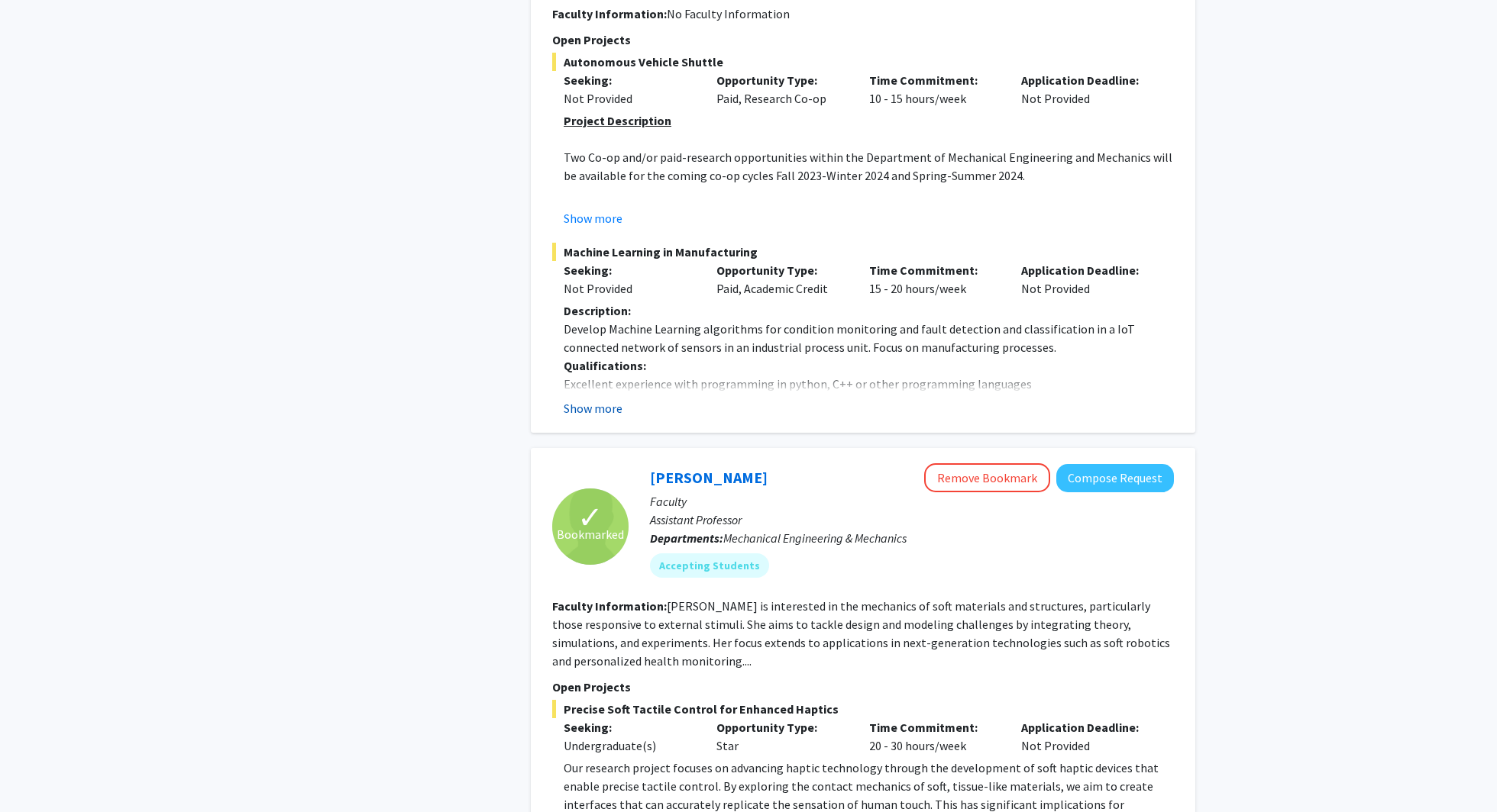
click at [592, 408] on button "Show more" at bounding box center [593, 408] width 59 height 19
